Goal: Task Accomplishment & Management: Manage account settings

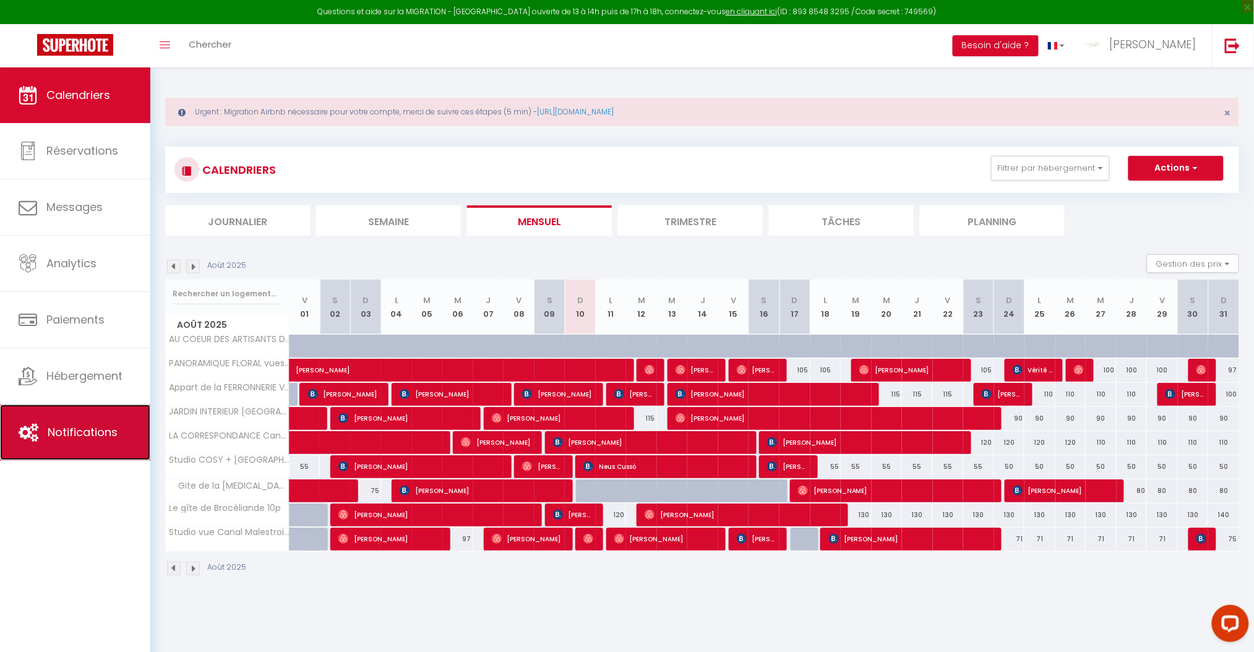
click at [81, 437] on span "Notifications" at bounding box center [83, 431] width 70 height 15
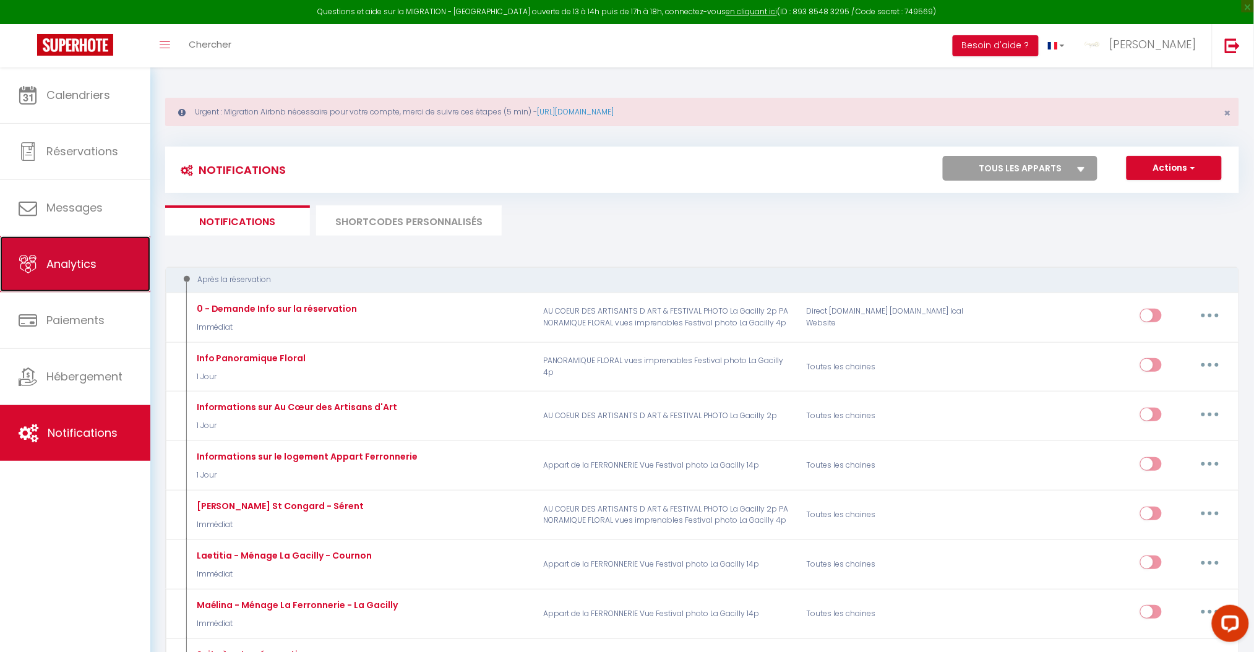
click at [60, 270] on span "Analytics" at bounding box center [71, 263] width 50 height 15
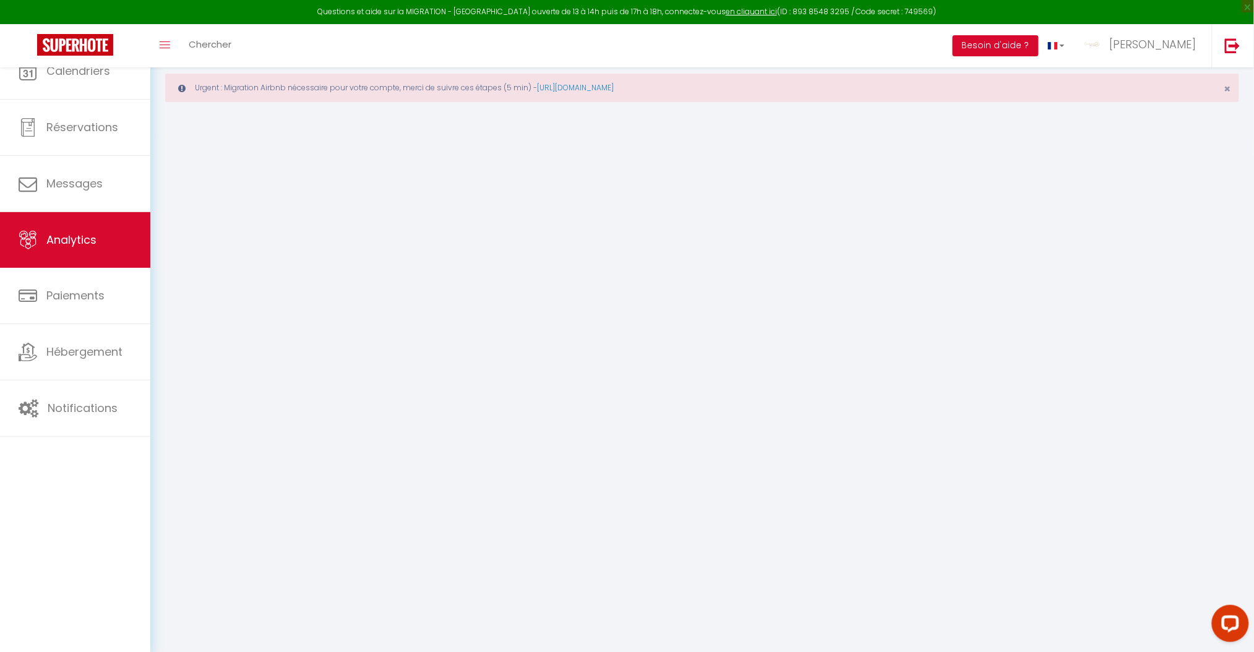
select select "2025"
select select "8"
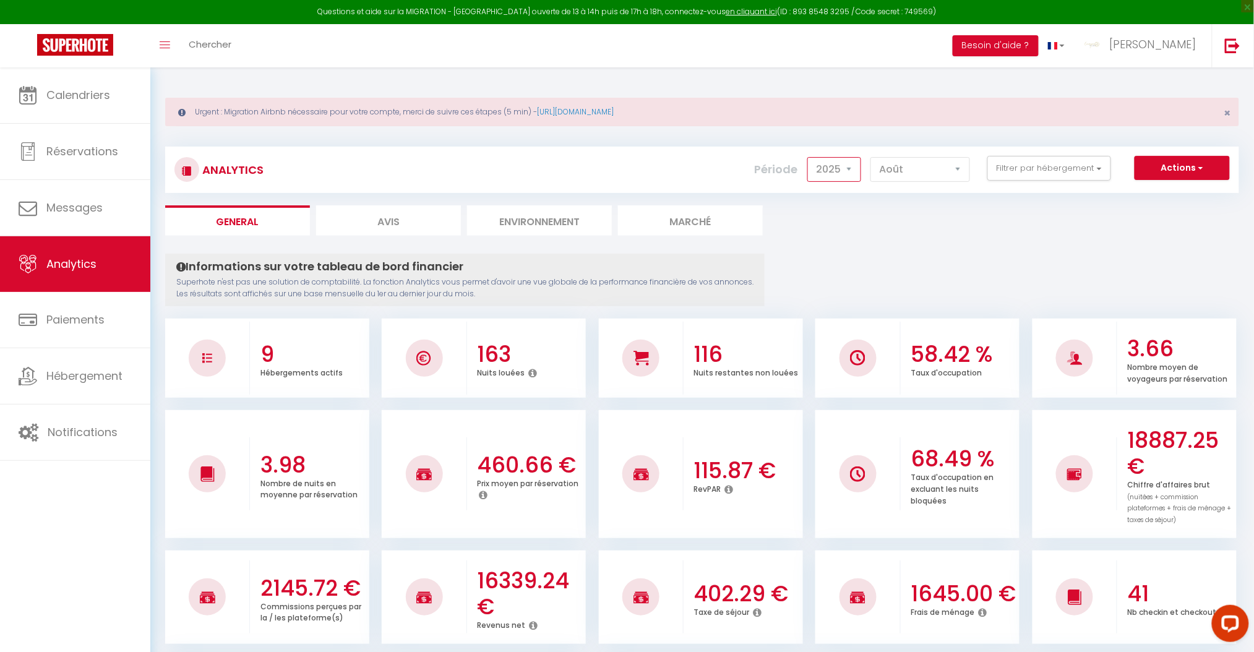
click at [854, 168] on select "2014 2015 2016 2017 2018 2019 2020 2021 2022 2023 2024 2025 2026 2027" at bounding box center [834, 169] width 54 height 25
click at [811, 157] on select "2014 2015 2016 2017 2018 2019 2020 2021 2022 2023 2024 2025 2026 2027" at bounding box center [834, 169] width 54 height 25
click at [852, 168] on select "2014 2015 2016 2017 2018 2019 2020 2021 2022 2023 2024 2025 2026 2027" at bounding box center [834, 169] width 54 height 25
select select "2025"
click at [811, 157] on select "2014 2015 2016 2017 2018 2019 2020 2021 2022 2023 2024 2025 2026 2027" at bounding box center [834, 169] width 54 height 25
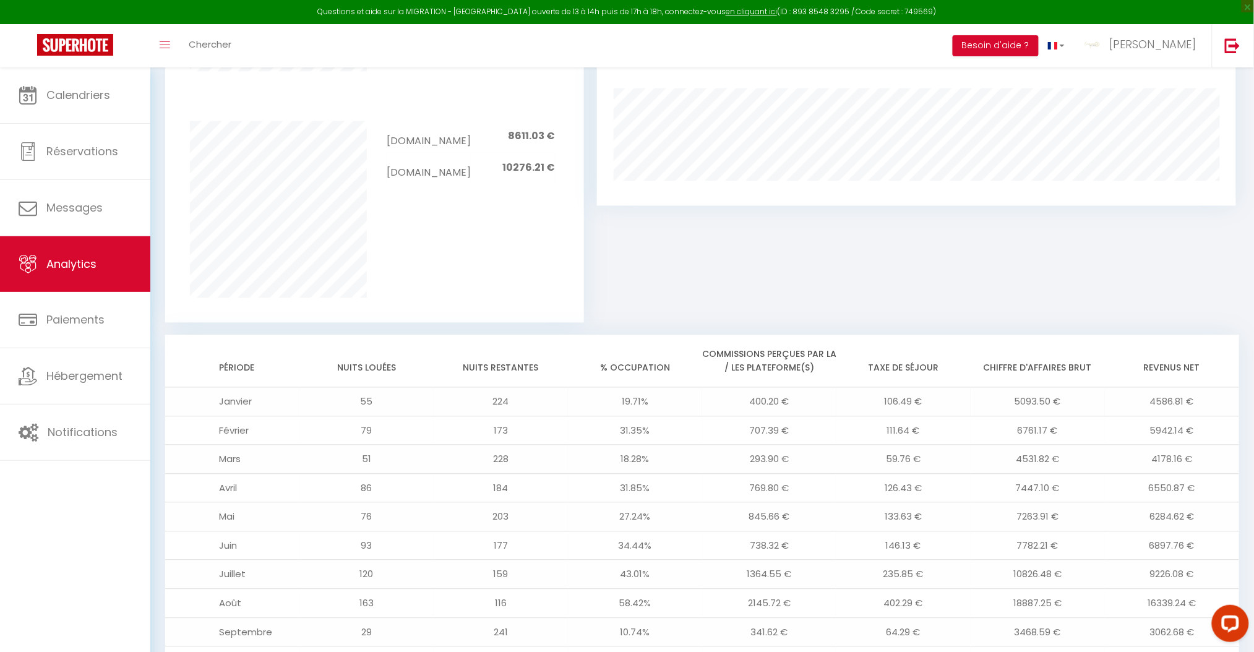
scroll to position [976, 0]
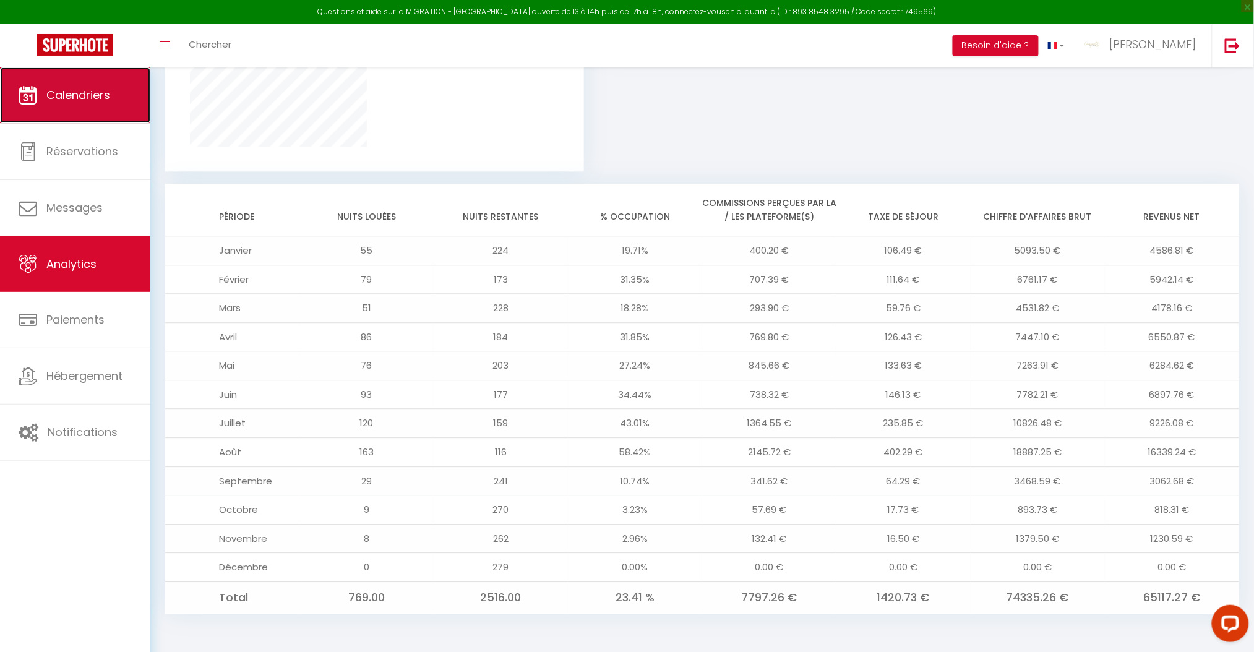
click at [106, 97] on span "Calendriers" at bounding box center [78, 94] width 64 height 15
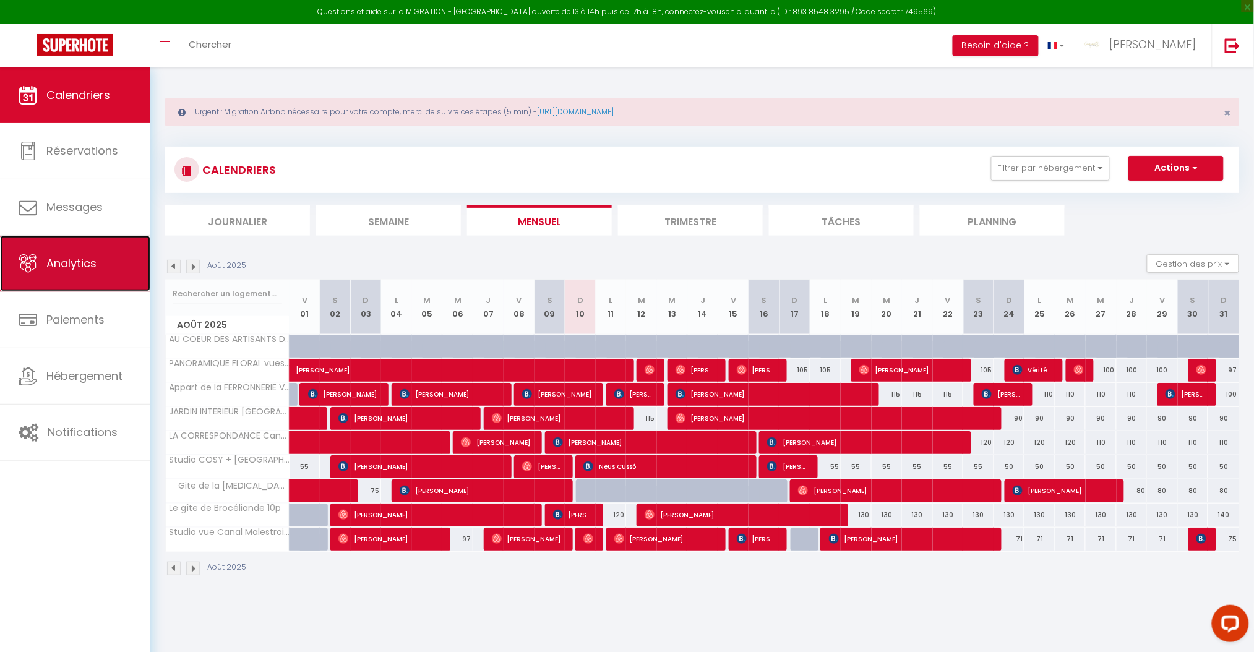
click at [65, 257] on span "Analytics" at bounding box center [71, 263] width 50 height 15
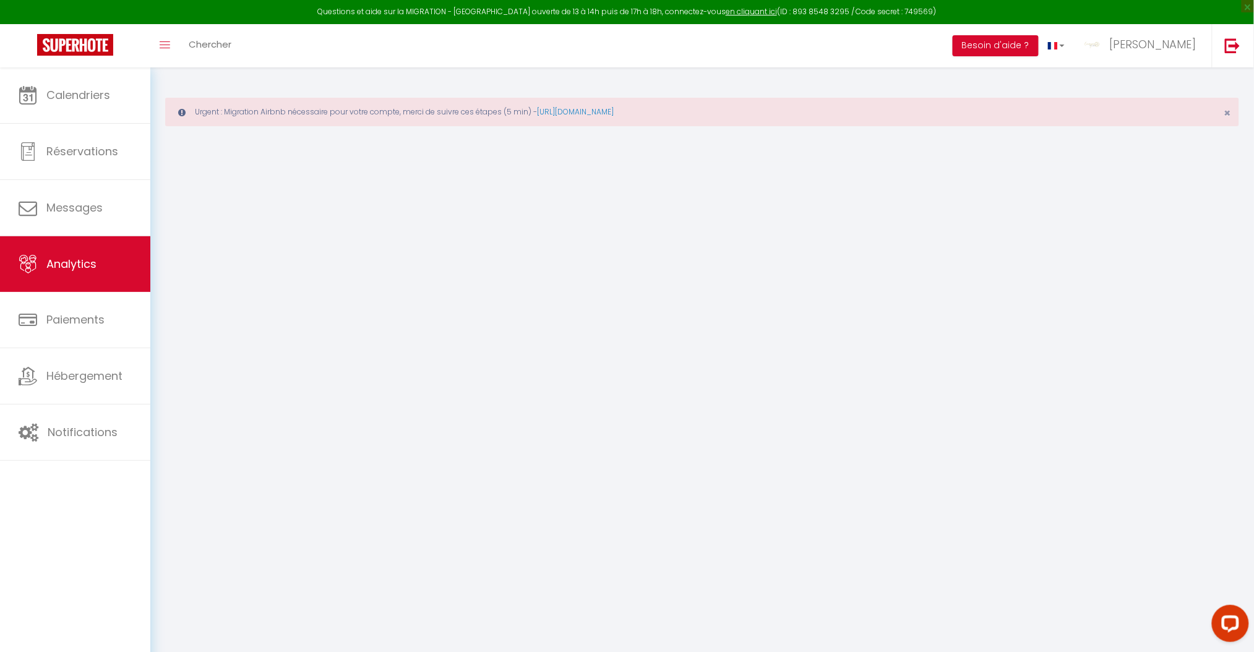
select select "2025"
select select "8"
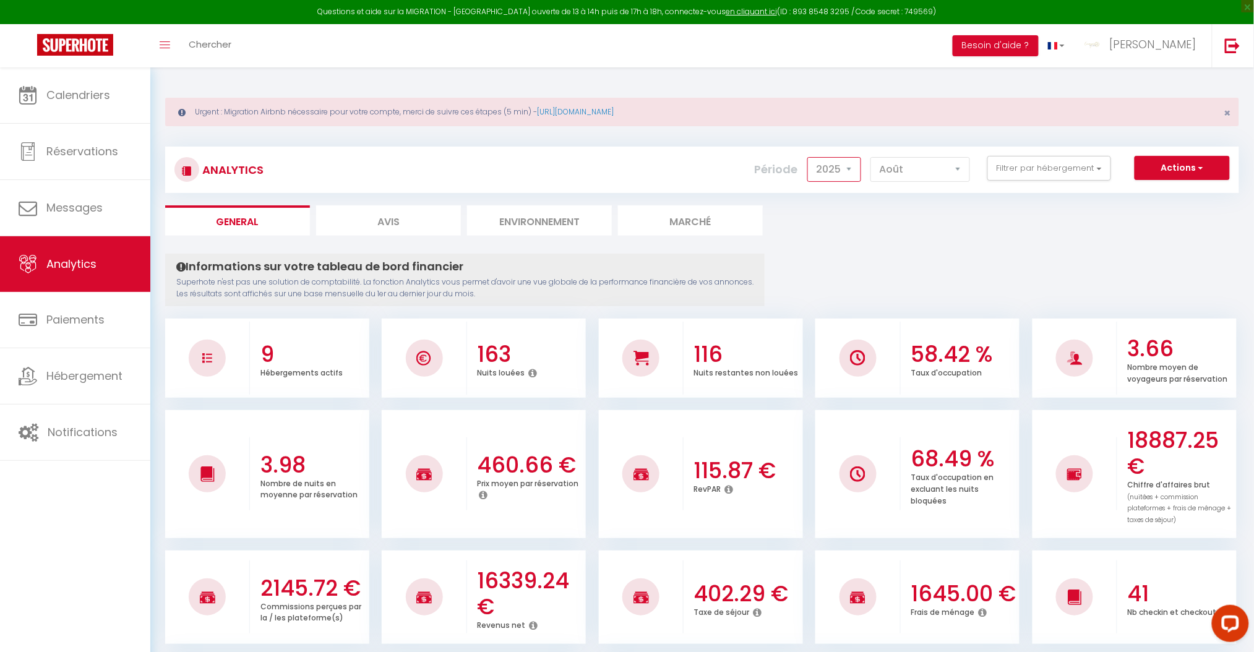
click at [856, 171] on select "2014 2015 2016 2017 2018 2019 2020 2021 2022 2023 2024 2025 2026 2027" at bounding box center [834, 169] width 54 height 25
click at [811, 157] on select "2014 2015 2016 2017 2018 2019 2020 2021 2022 2023 2024 2025 2026 2027" at bounding box center [834, 169] width 54 height 25
click at [854, 165] on select "2014 2015 2016 2017 2018 2019 2020 2021 2022 2023 2024 2025 2026 2027" at bounding box center [834, 169] width 54 height 25
select select "2025"
click at [811, 157] on select "2014 2015 2016 2017 2018 2019 2020 2021 2022 2023 2024 2025 2026 2027" at bounding box center [834, 169] width 54 height 25
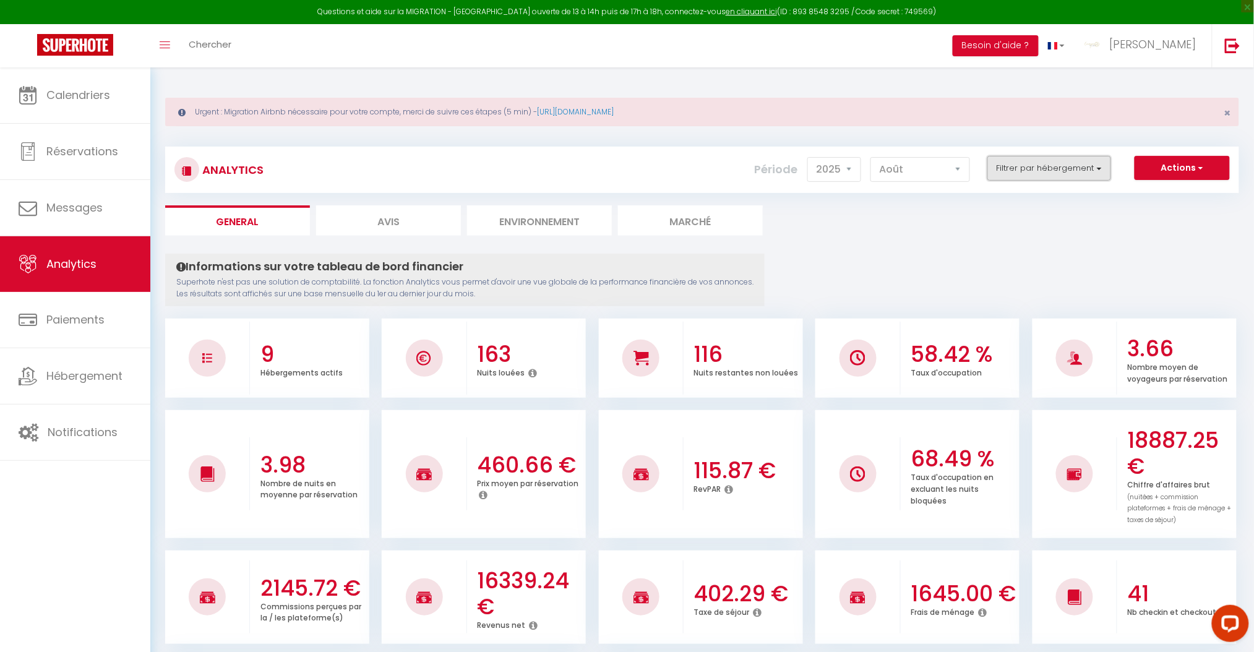
click at [1012, 166] on button "Filtrer par hébergement" at bounding box center [1049, 168] width 124 height 25
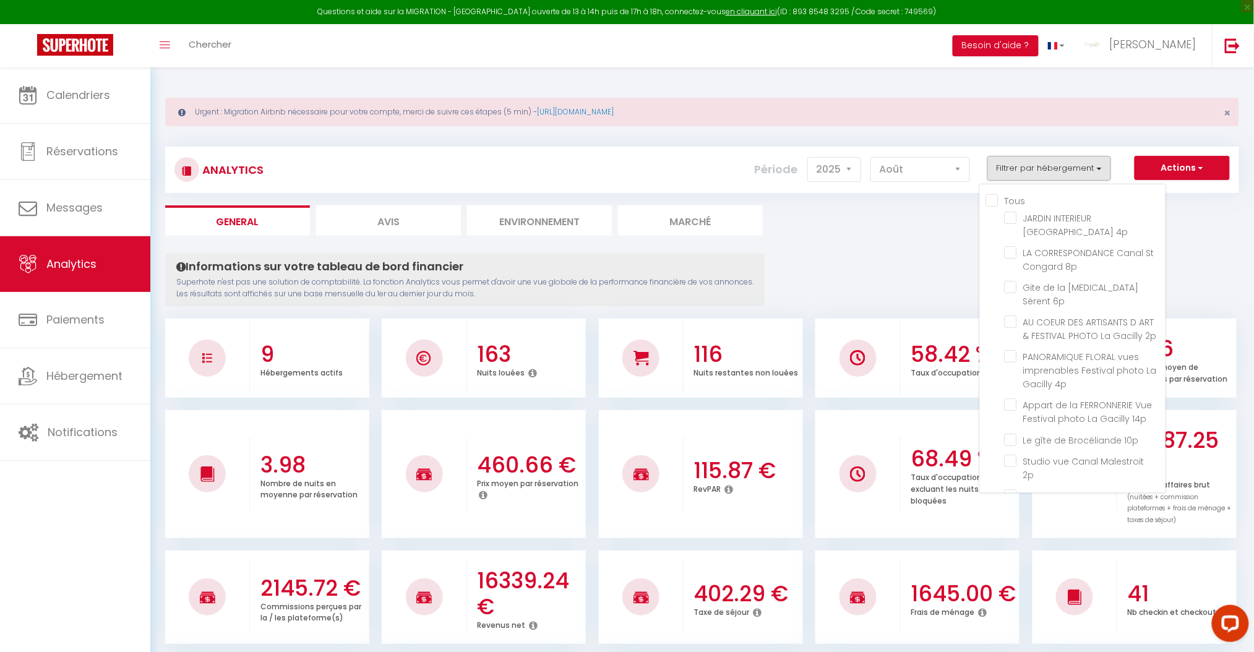
click at [994, 197] on input "Tous" at bounding box center [1075, 200] width 179 height 12
checkbox input "true"
checkbox 4p "true"
checkbox 8p "true"
checkbox 6p "true"
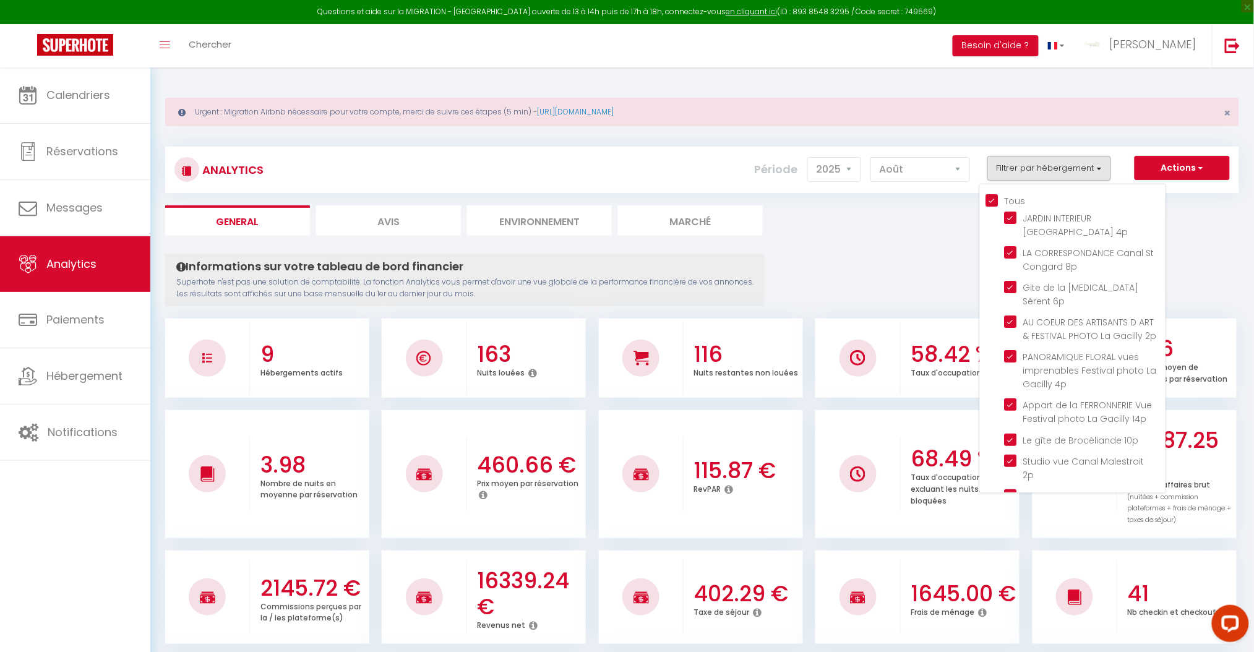
checkbox 2p "true"
checkbox 4p "true"
checkbox 14p "true"
checkbox 10p "true"
checkbox 2p "true"
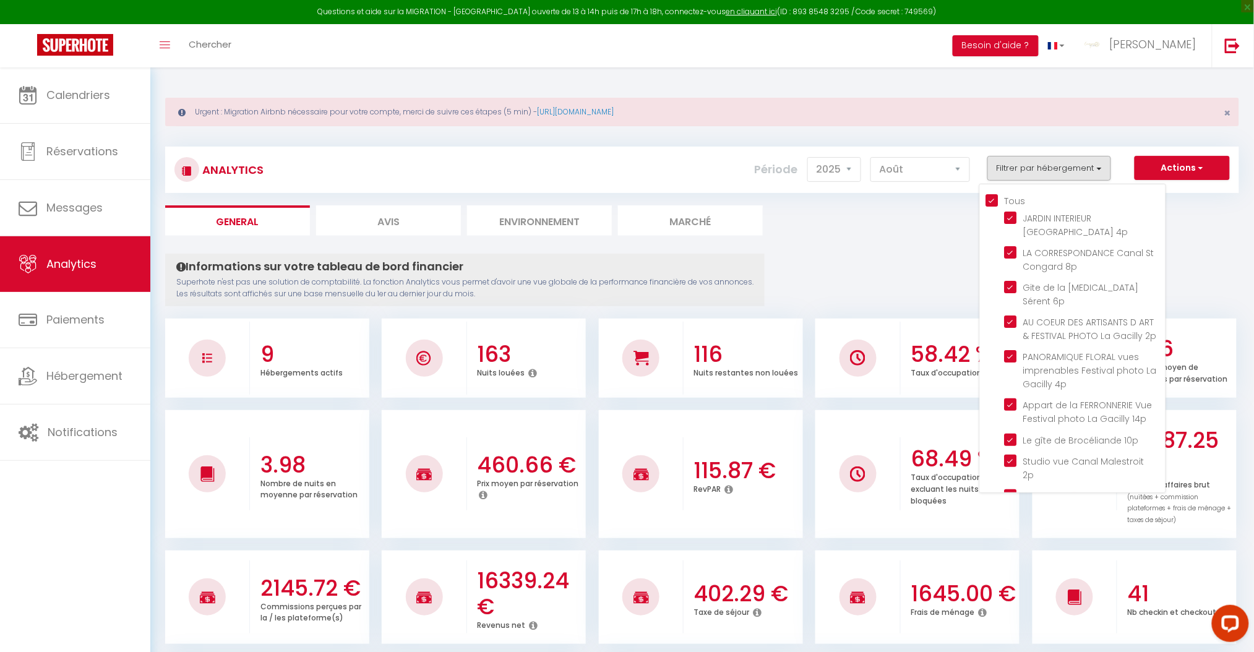
checkbox 2p "true"
click at [1014, 316] on 2p "checkbox" at bounding box center [1085, 322] width 161 height 12
checkbox 2p "false"
checkbox input "false"
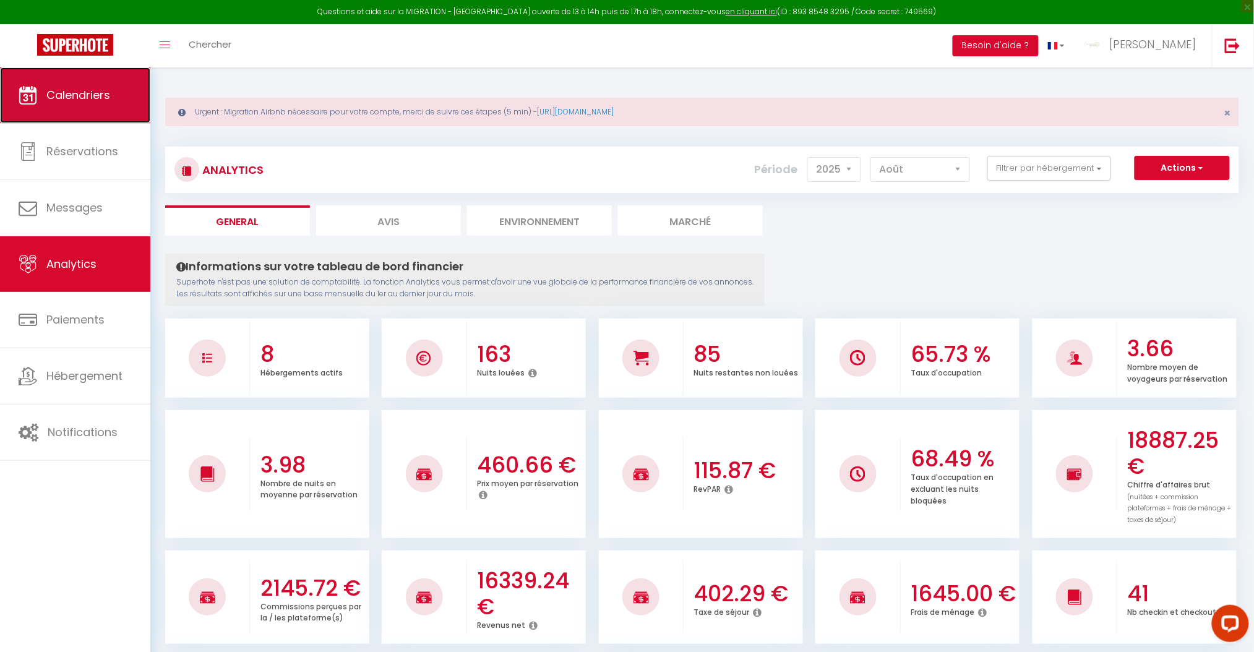
click at [62, 95] on span "Calendriers" at bounding box center [78, 94] width 64 height 15
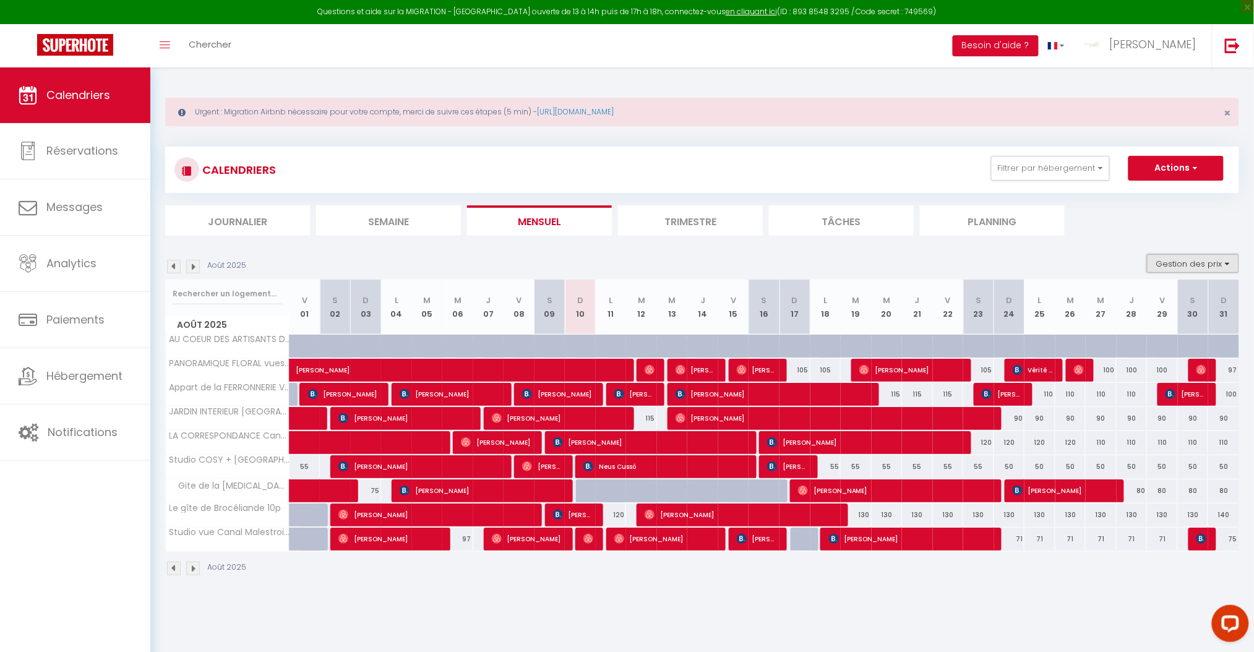
click at [1215, 264] on button "Gestion des prix" at bounding box center [1193, 263] width 92 height 19
click at [1167, 304] on input "Nb Nuits minimum" at bounding box center [1182, 302] width 111 height 12
checkbox input "true"
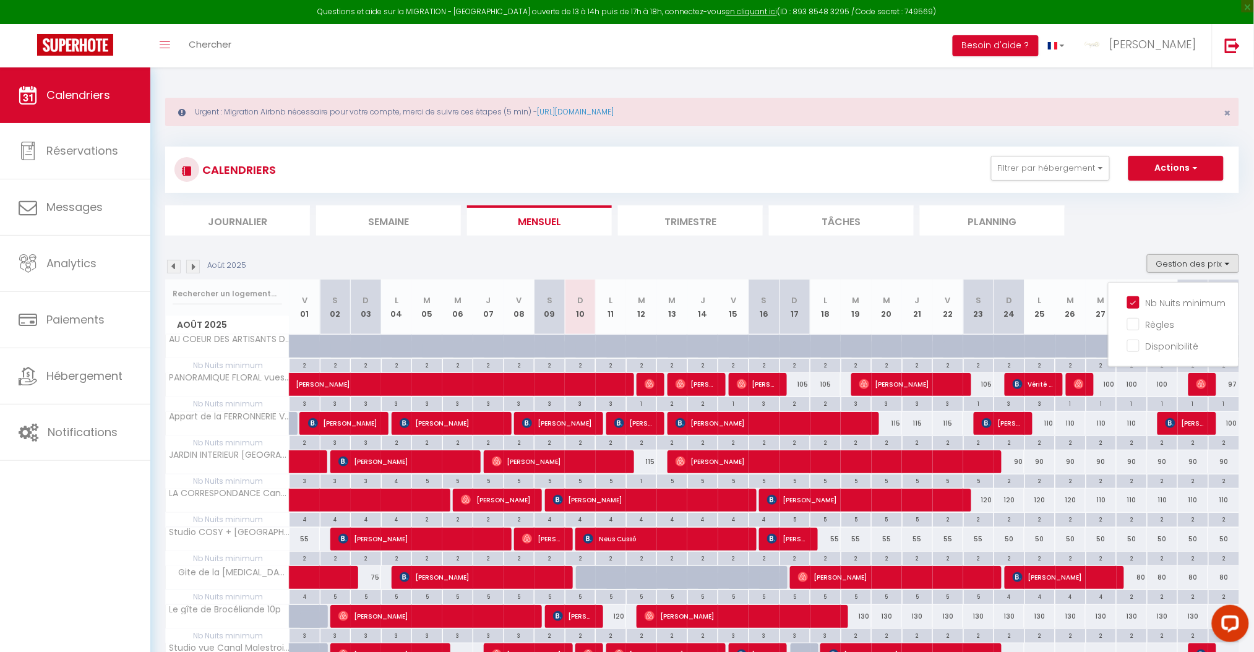
scroll to position [81, 0]
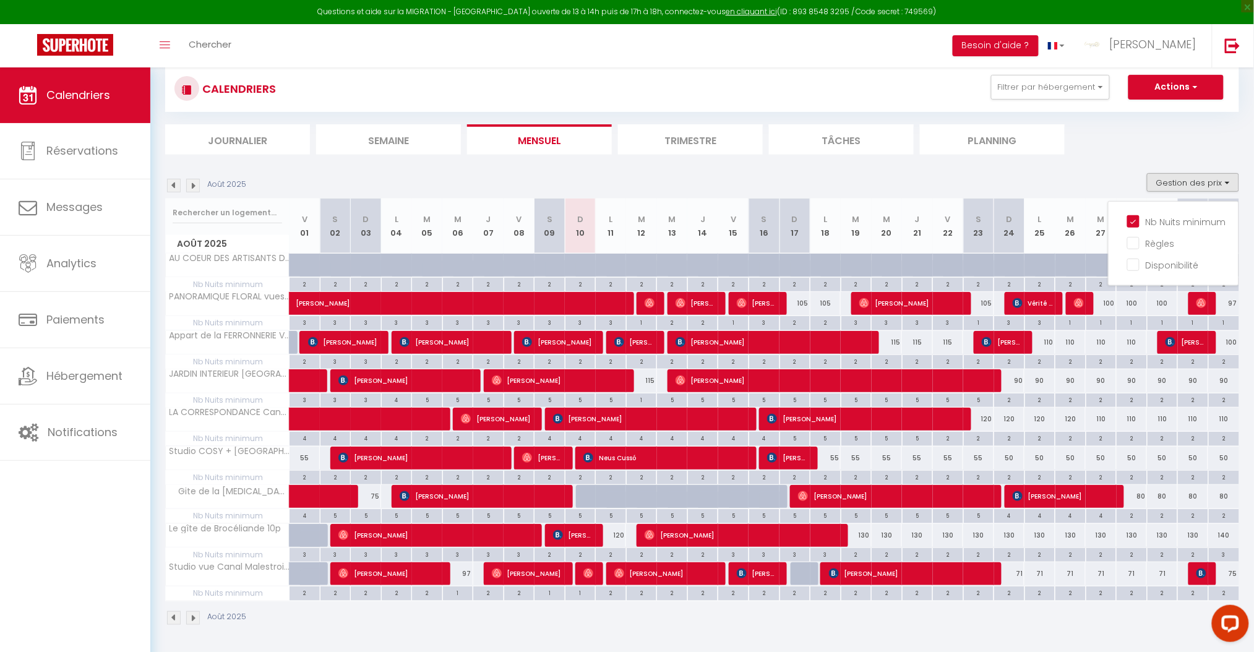
click at [836, 174] on div "Août 2025 Gestion des prix Nb Nuits minimum Règles Disponibilité" at bounding box center [702, 185] width 1074 height 25
